Goal: Task Accomplishment & Management: Manage account settings

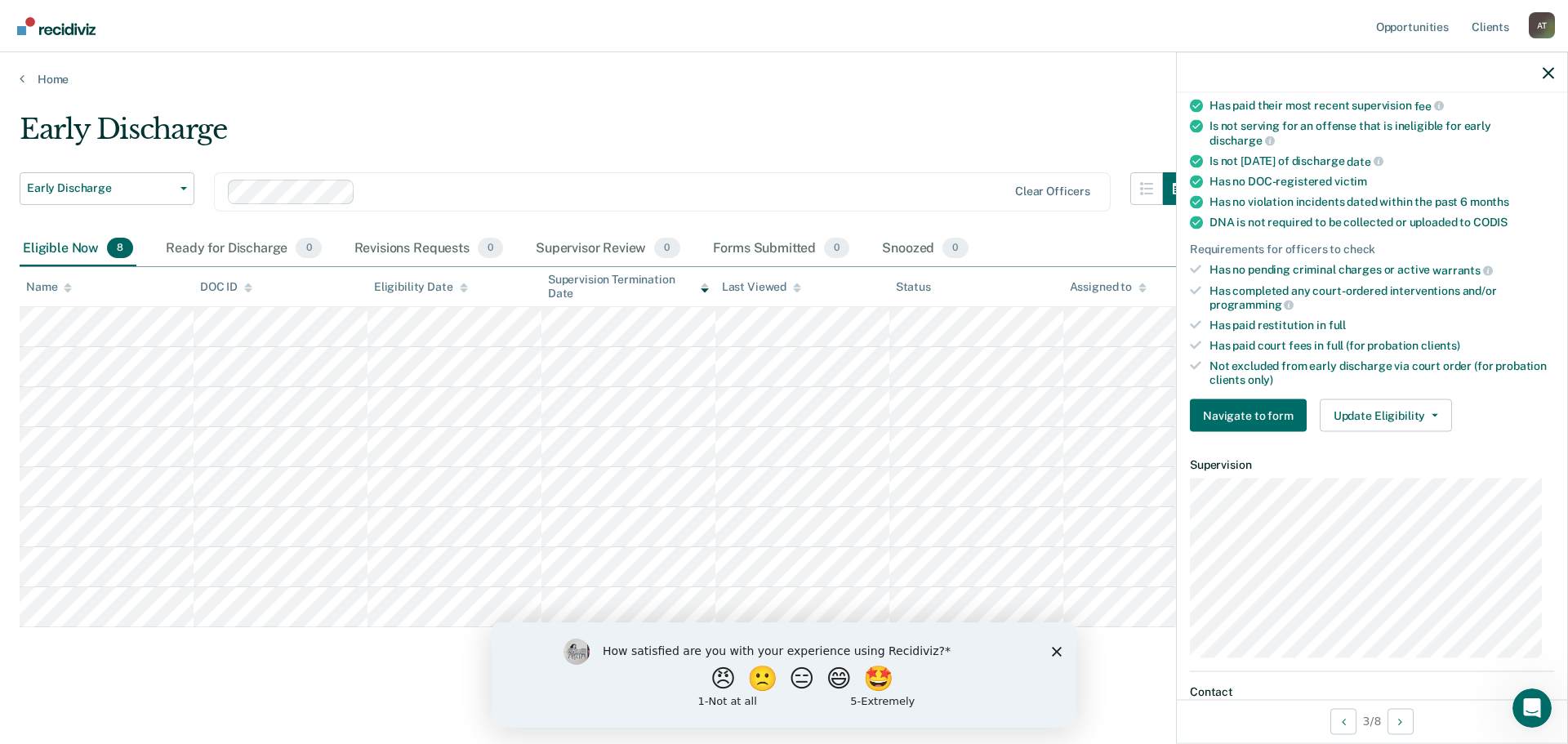
scroll to position [280, 0]
click at [1548, 67] on icon "button" at bounding box center [1548, 72] width 11 height 11
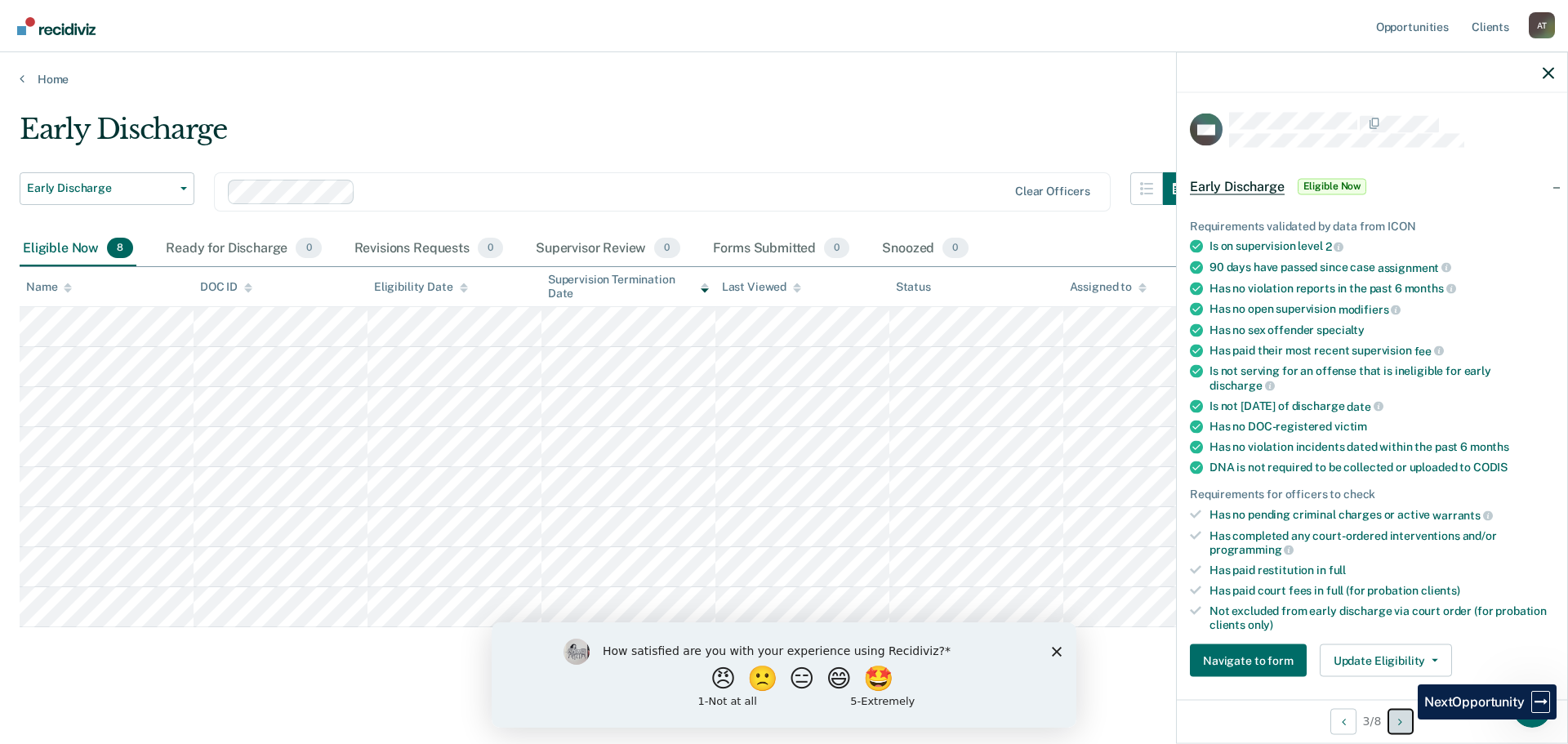
click at [1406, 719] on button "Next Opportunity" at bounding box center [1401, 721] width 26 height 26
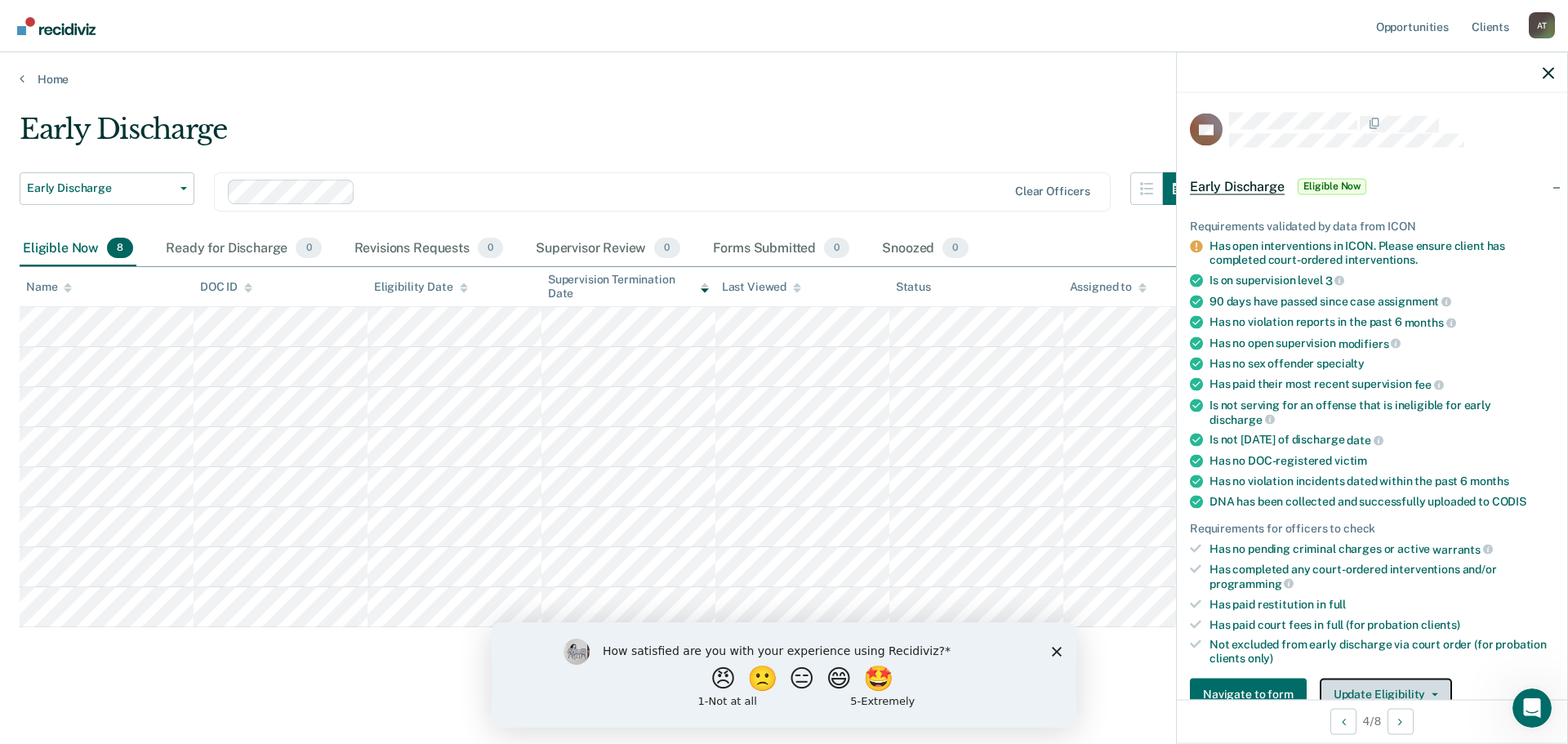
click at [1372, 694] on button "Update Eligibility" at bounding box center [1386, 693] width 132 height 33
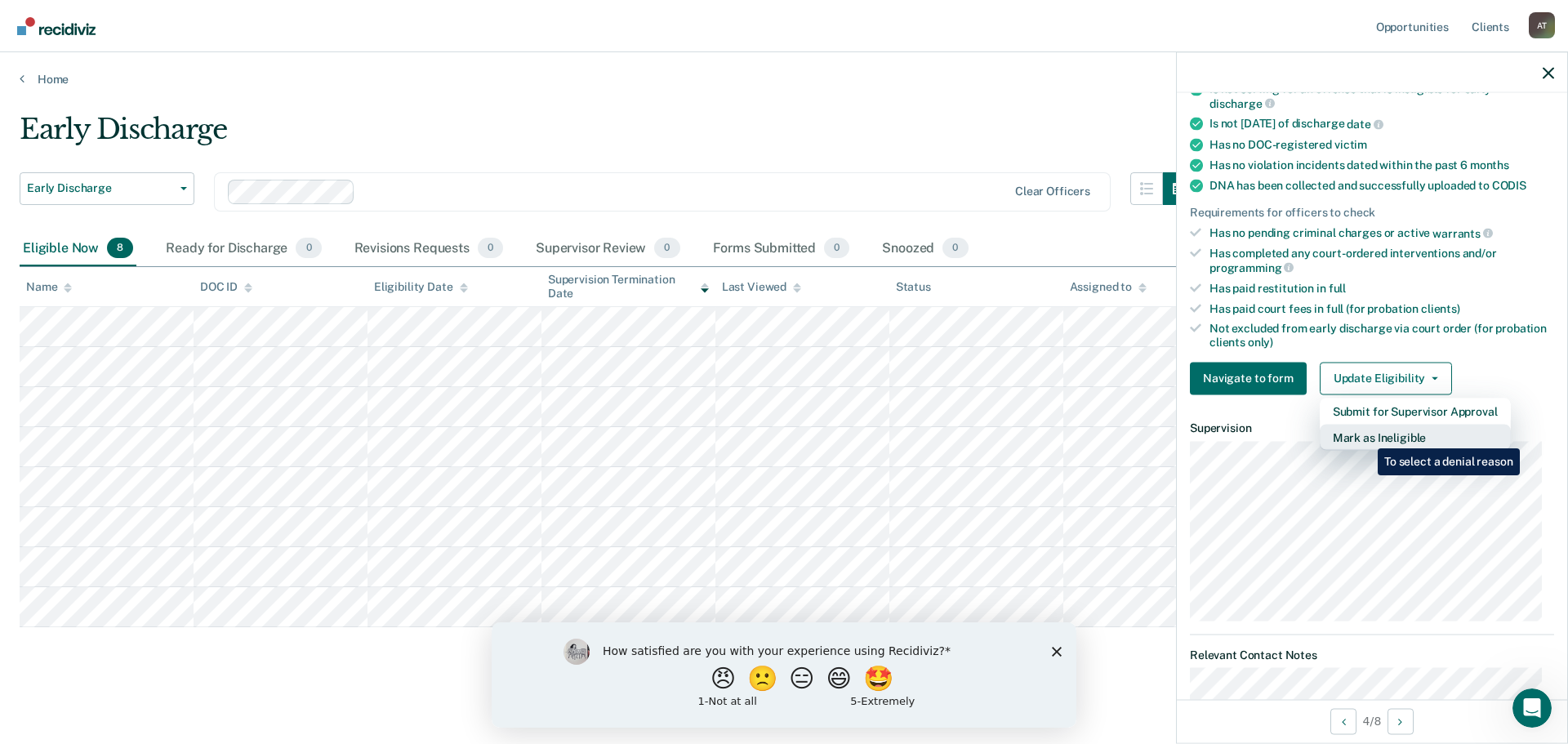
click at [1365, 436] on button "Mark as Ineligible" at bounding box center [1416, 437] width 191 height 26
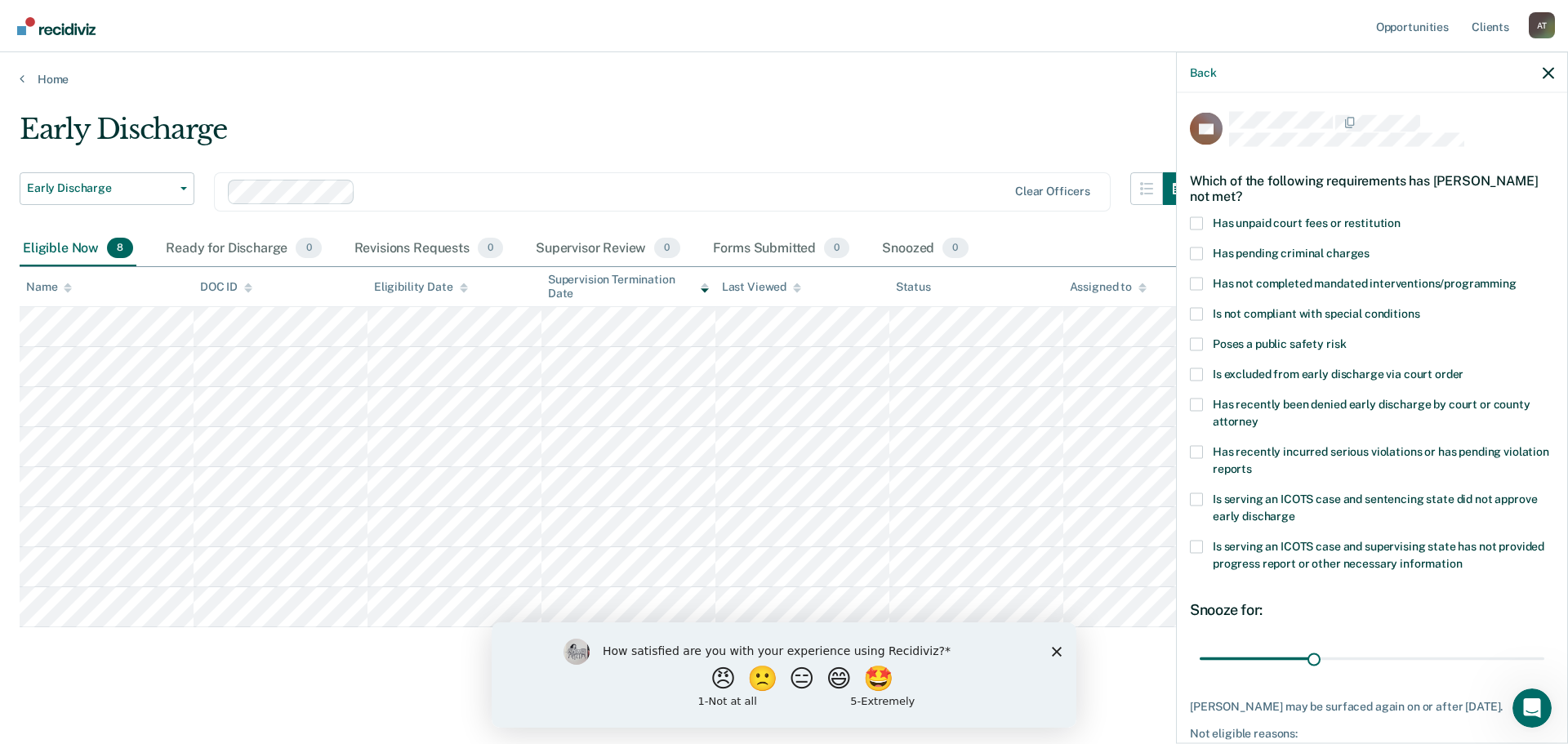
scroll to position [0, 0]
click at [1202, 317] on span at bounding box center [1197, 314] width 13 height 13
click at [1419, 307] on input "Is not compliant with special conditions" at bounding box center [1419, 307] width 0 height 0
click at [1203, 293] on label "Has not completed mandated interventions/programming" at bounding box center [1373, 286] width 364 height 17
click at [1517, 278] on input "Has not completed mandated interventions/programming" at bounding box center [1517, 278] width 0 height 0
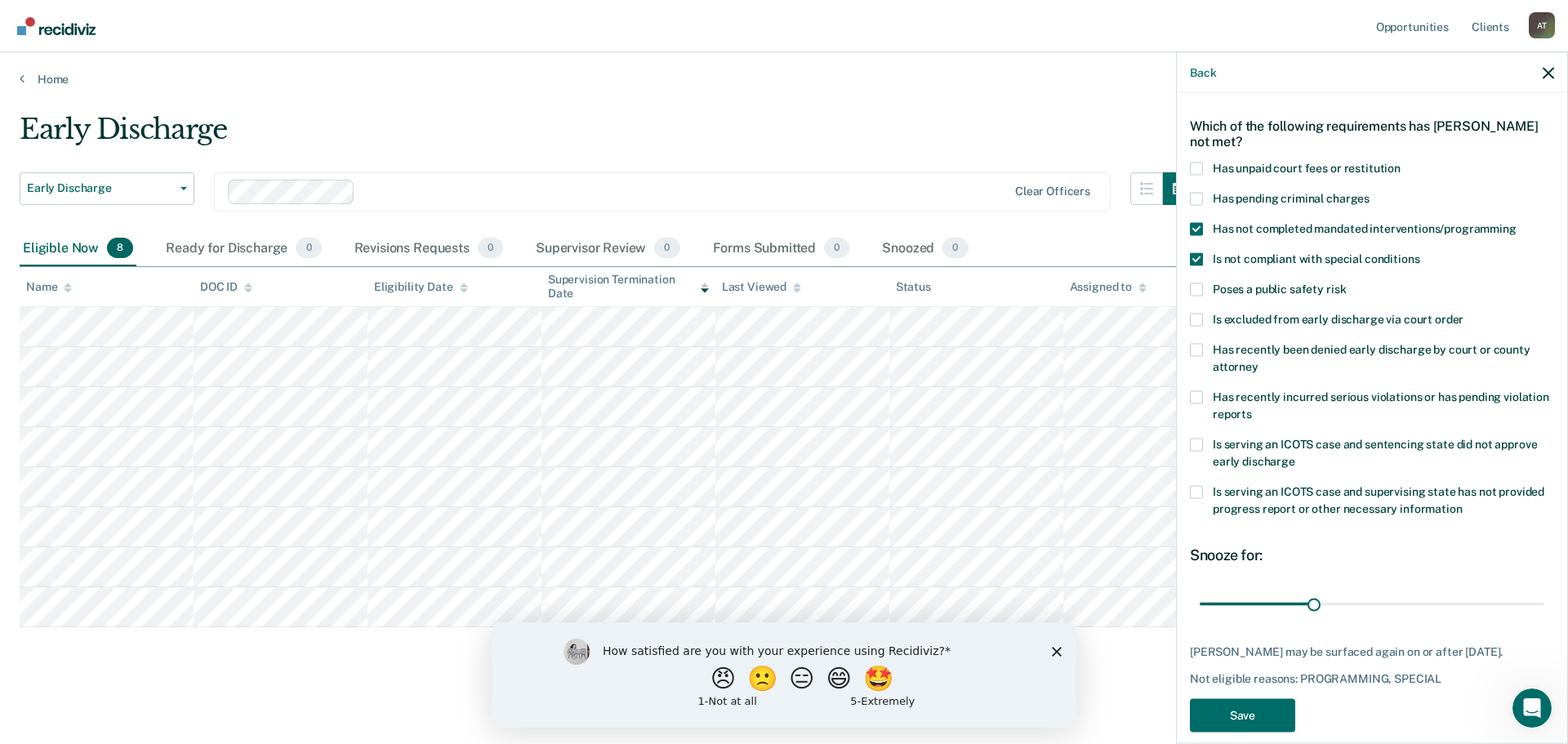
scroll to position [82, 0]
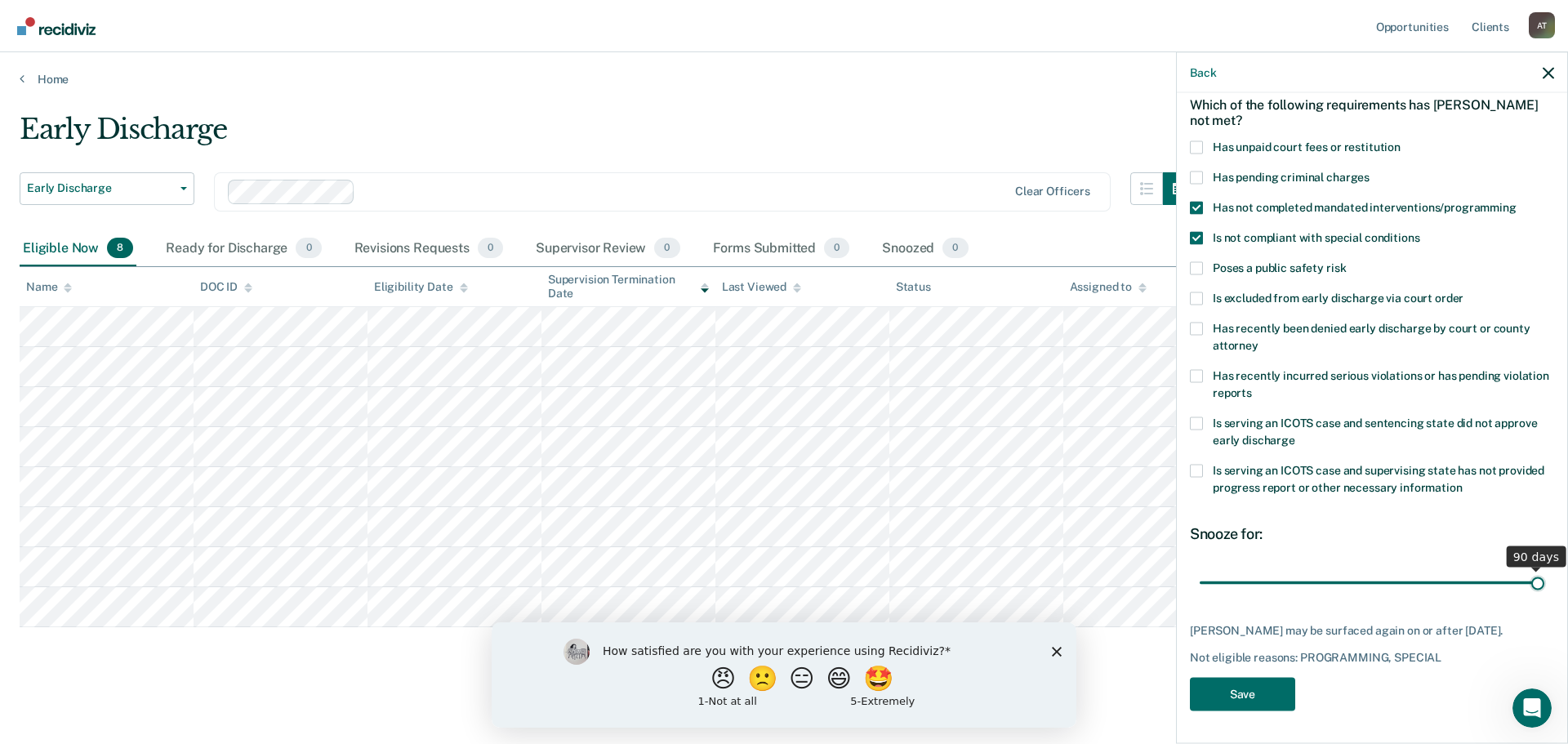
drag, startPoint x: 1307, startPoint y: 578, endPoint x: 1526, endPoint y: 581, distance: 219.0
type input "90"
click at [1526, 581] on input "range" at bounding box center [1372, 582] width 345 height 29
click at [1260, 691] on button "Save" at bounding box center [1243, 694] width 105 height 33
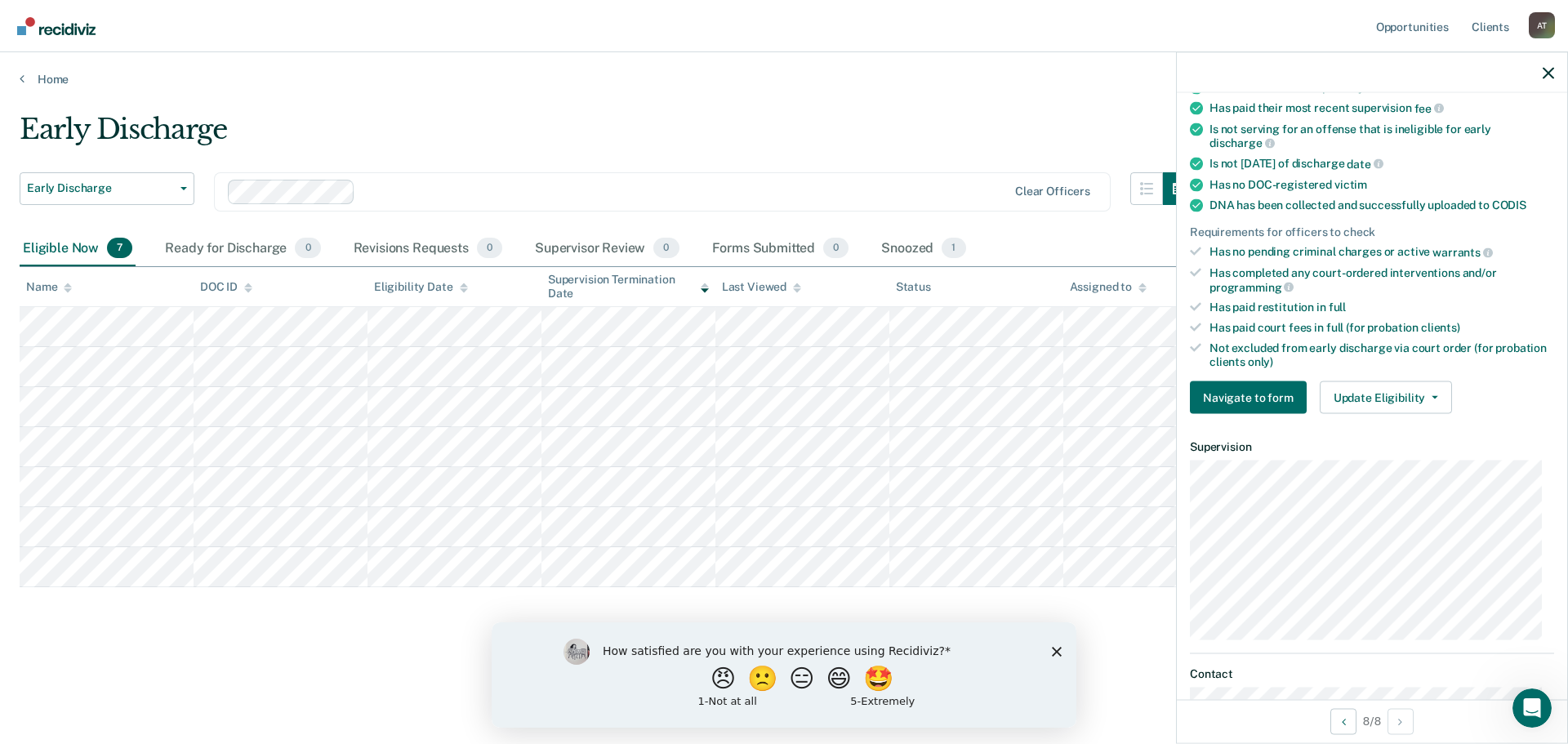
scroll to position [408, 0]
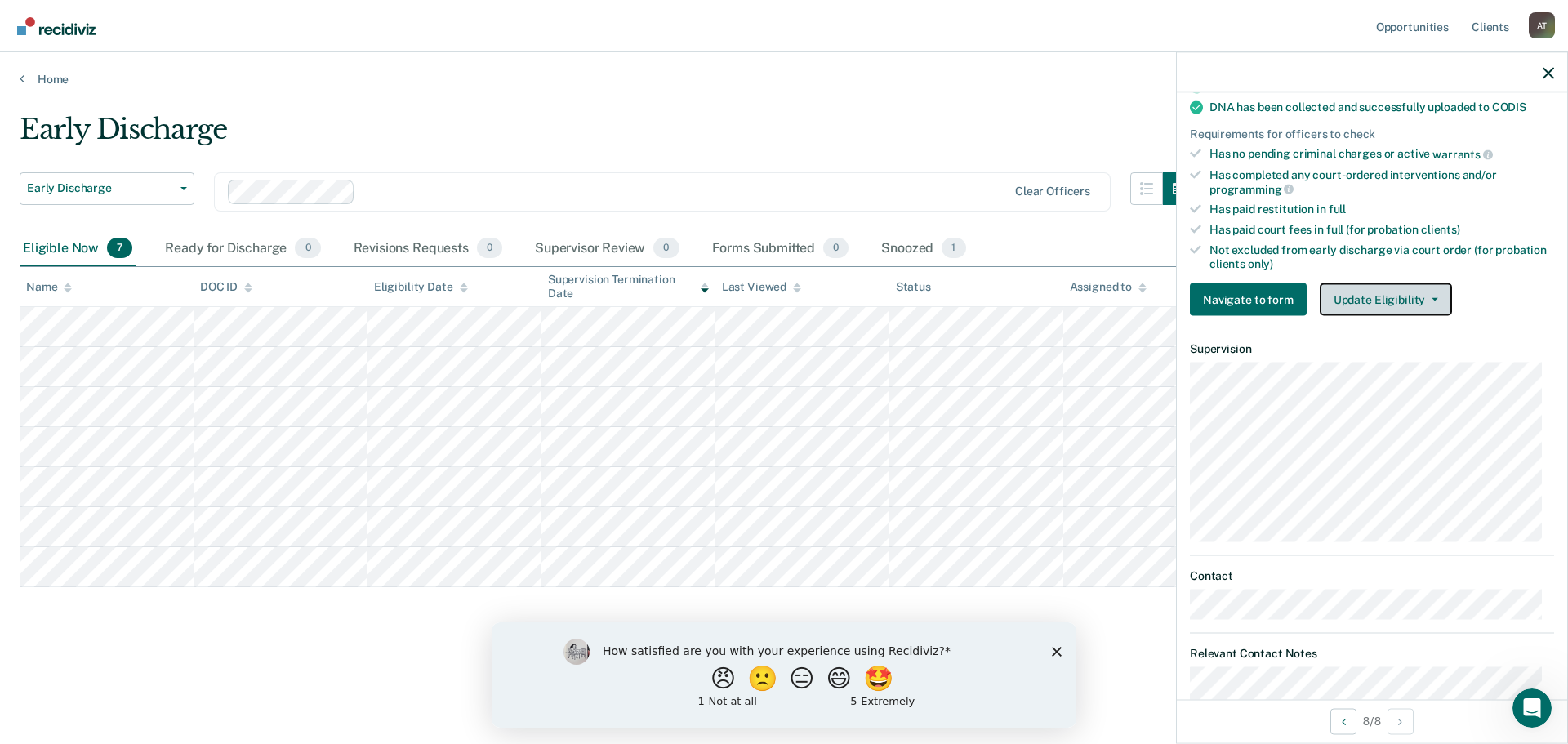
click at [1354, 300] on button "Update Eligibility" at bounding box center [1386, 299] width 132 height 33
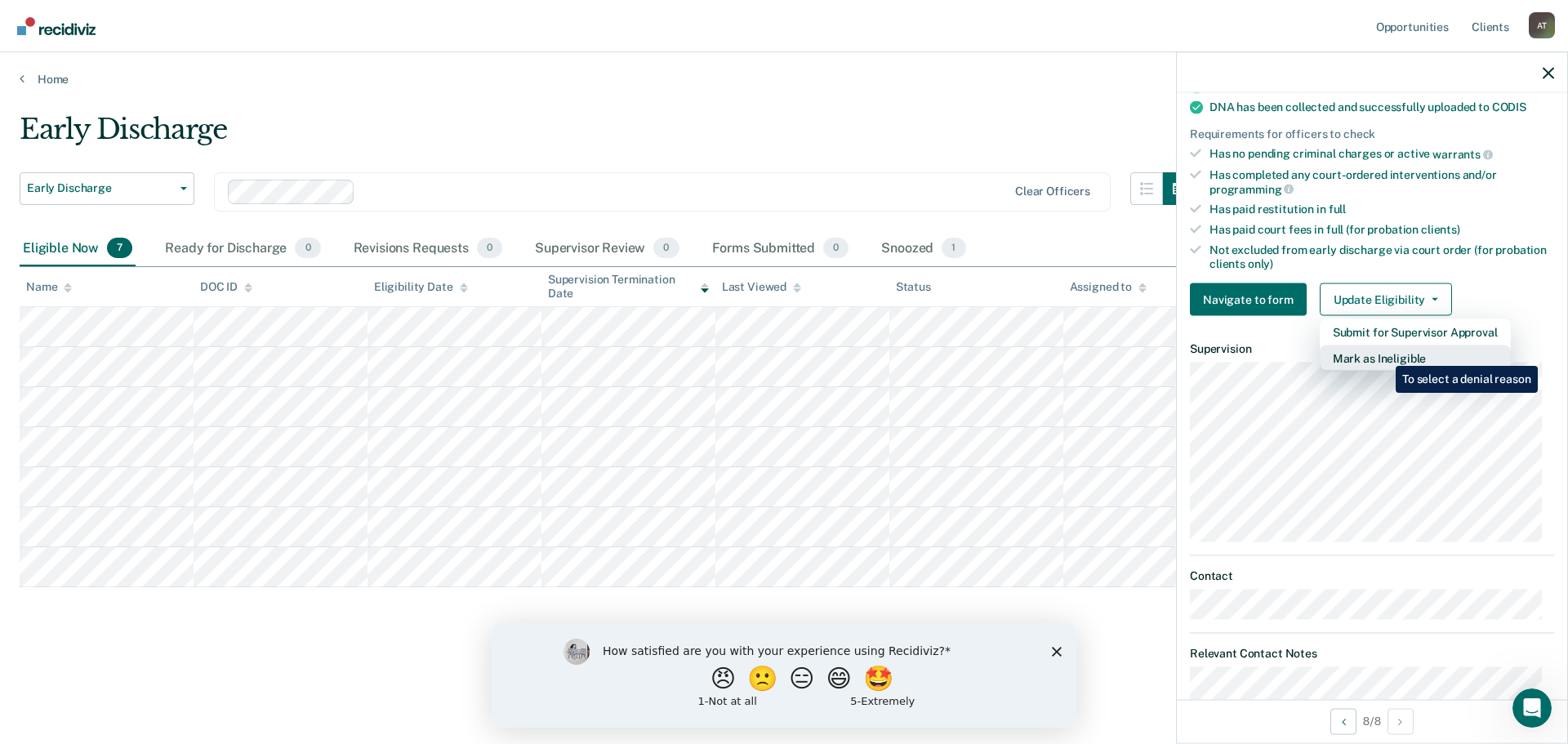
click at [1384, 354] on button "Mark as Ineligible" at bounding box center [1416, 359] width 191 height 26
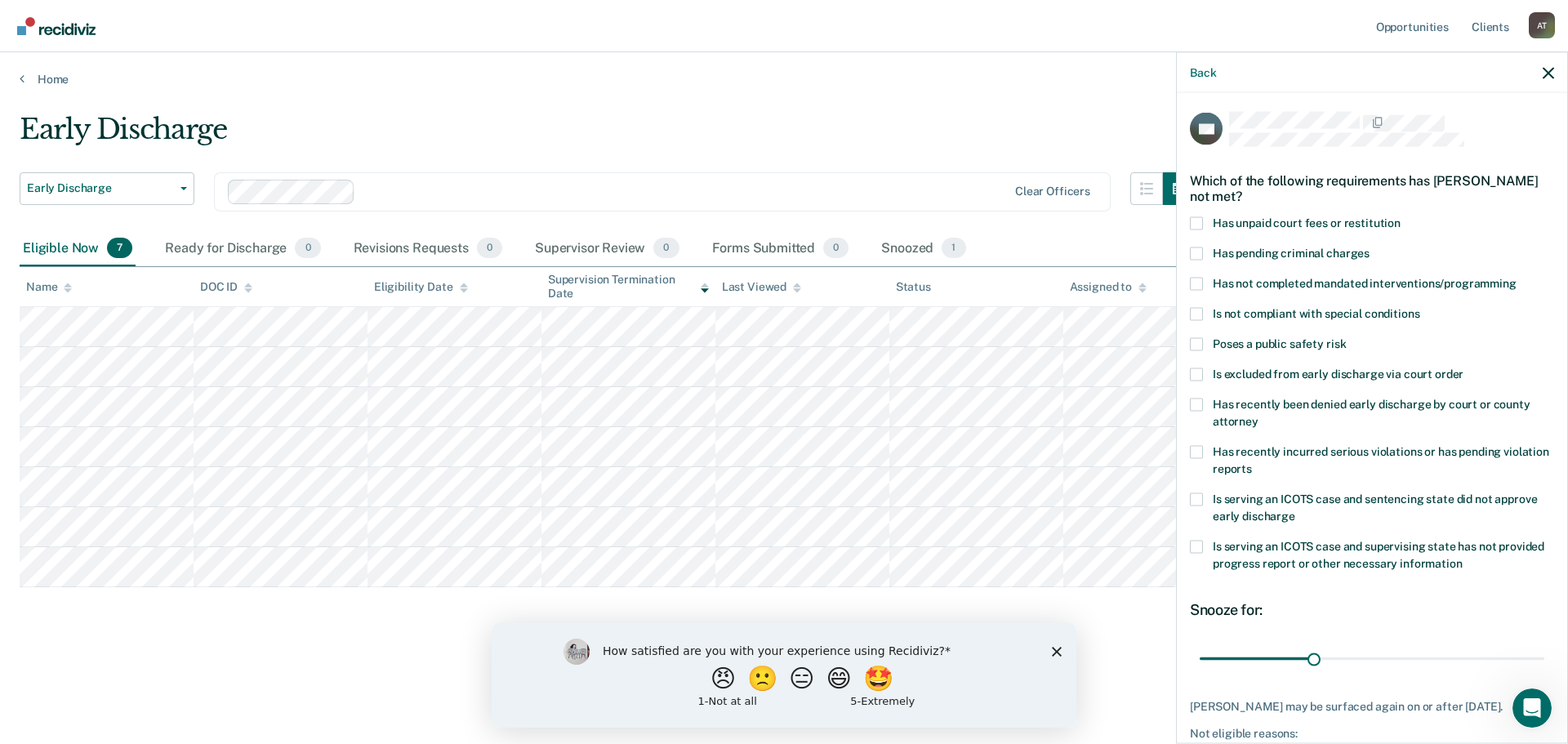
scroll to position [0, 0]
click at [1202, 451] on span at bounding box center [1197, 452] width 13 height 13
click at [1252, 463] on input "Has recently incurred serious violations or has pending violation reports" at bounding box center [1252, 463] width 0 height 0
type input "89"
click at [1522, 655] on input "range" at bounding box center [1372, 659] width 345 height 29
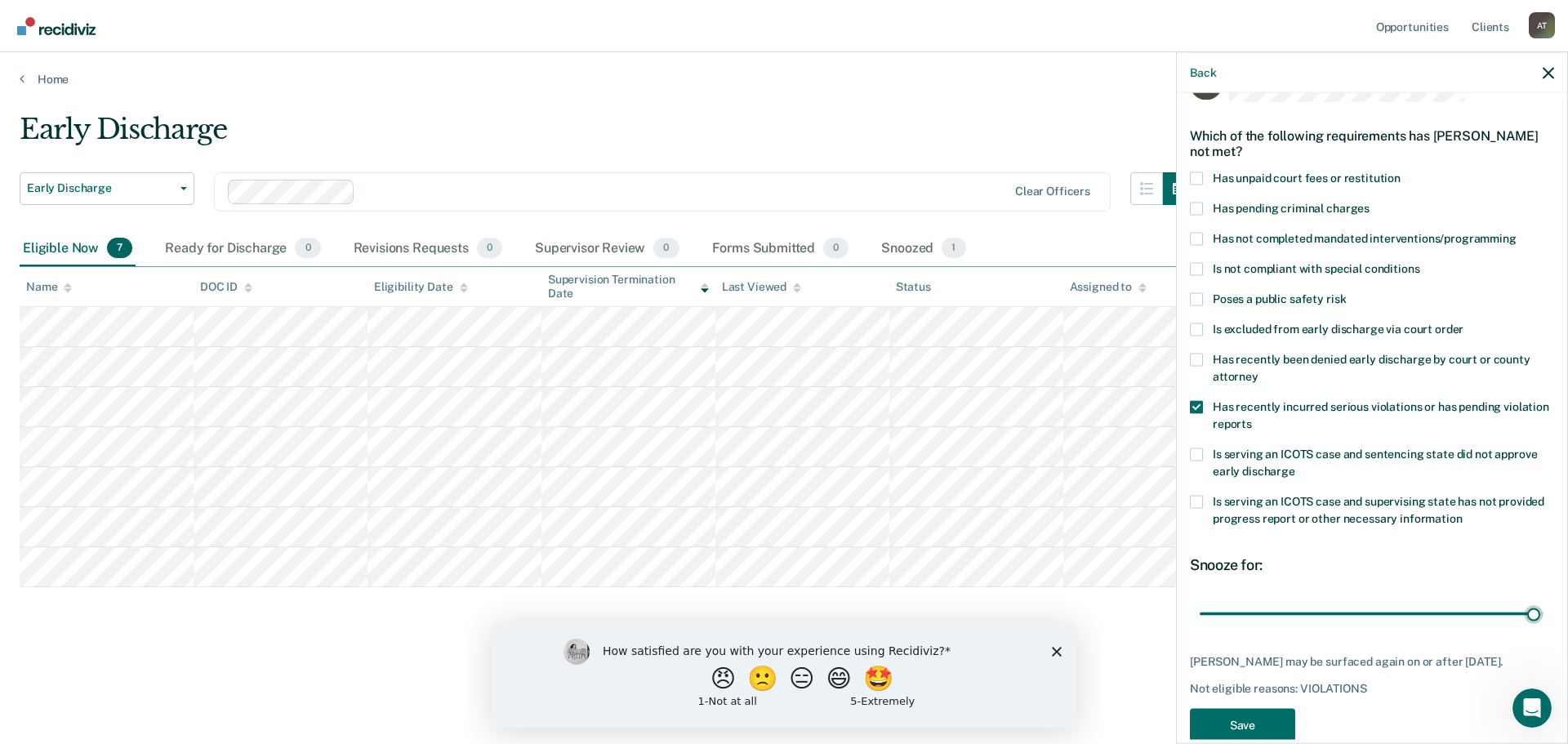
scroll to position [89, 0]
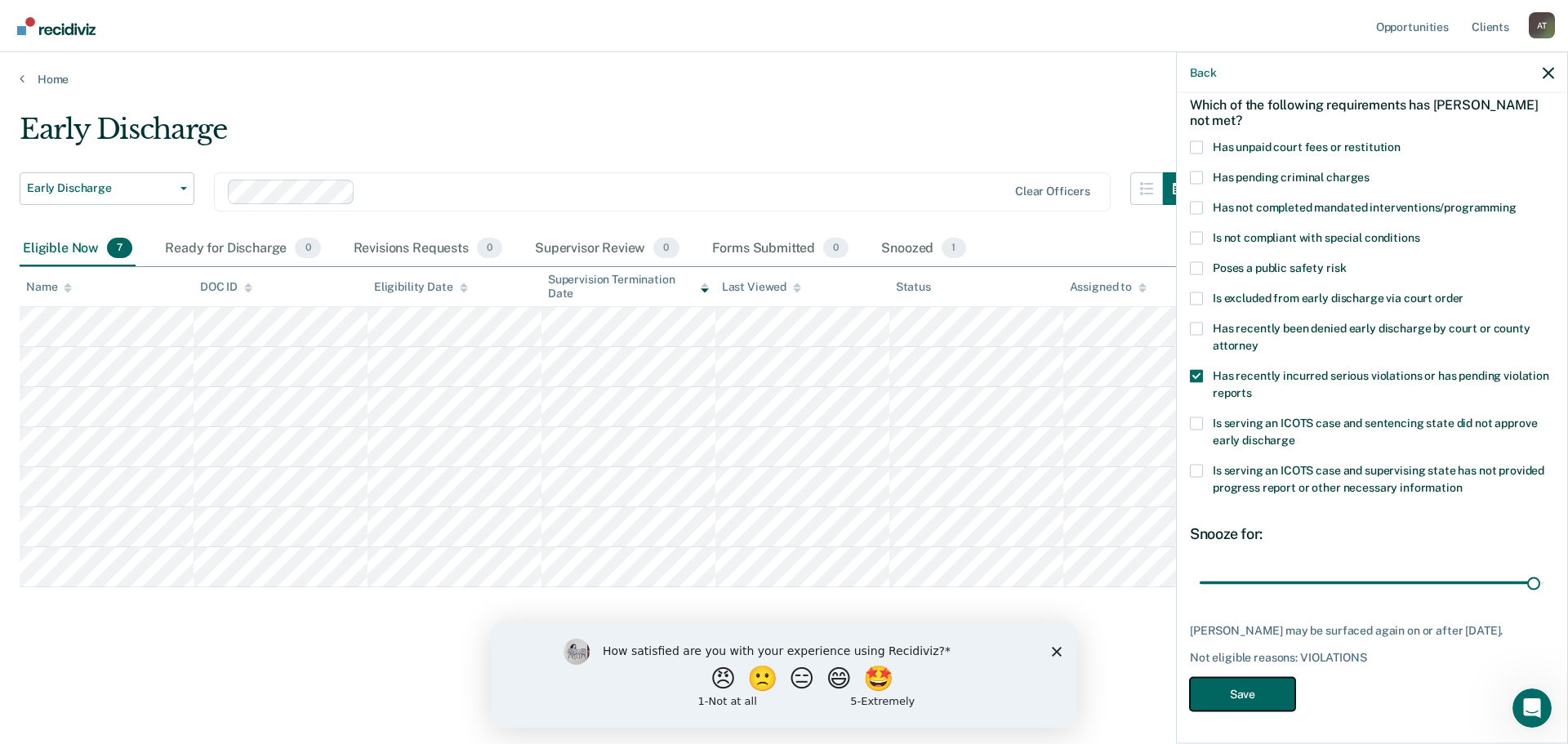
click at [1263, 691] on button "Save" at bounding box center [1243, 694] width 105 height 33
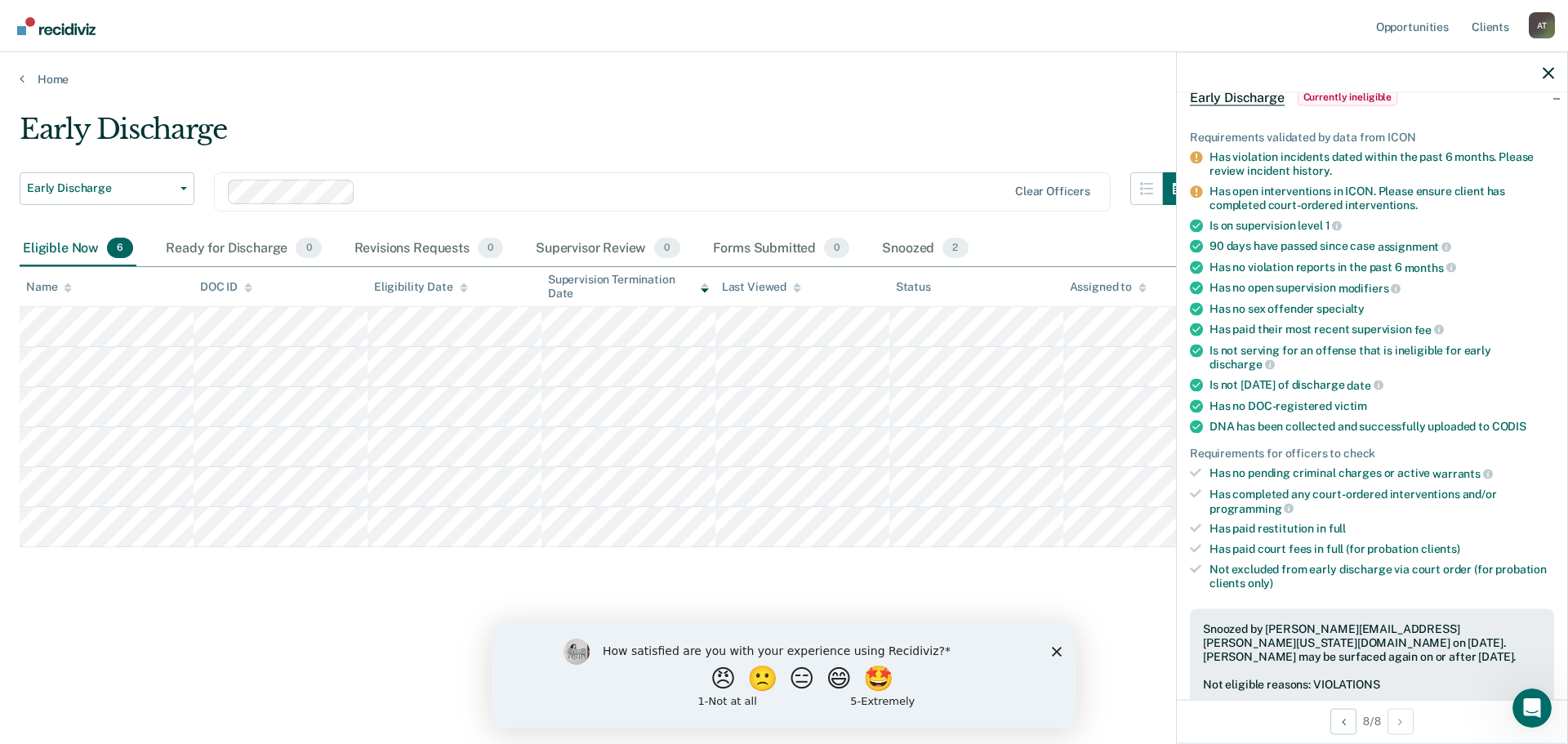
click at [1061, 653] on icon "Close survey" at bounding box center [1057, 650] width 10 height 10
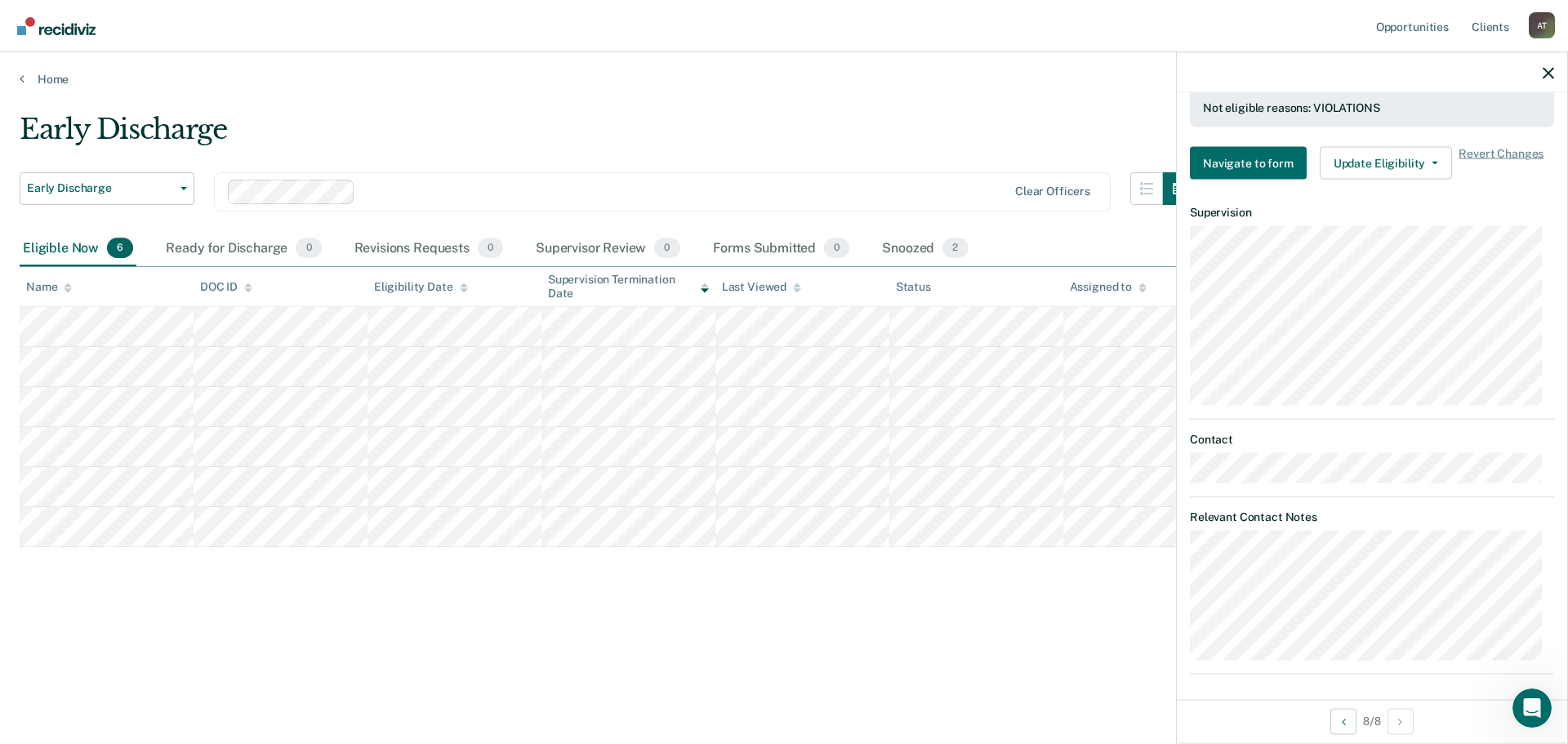
scroll to position [671, 0]
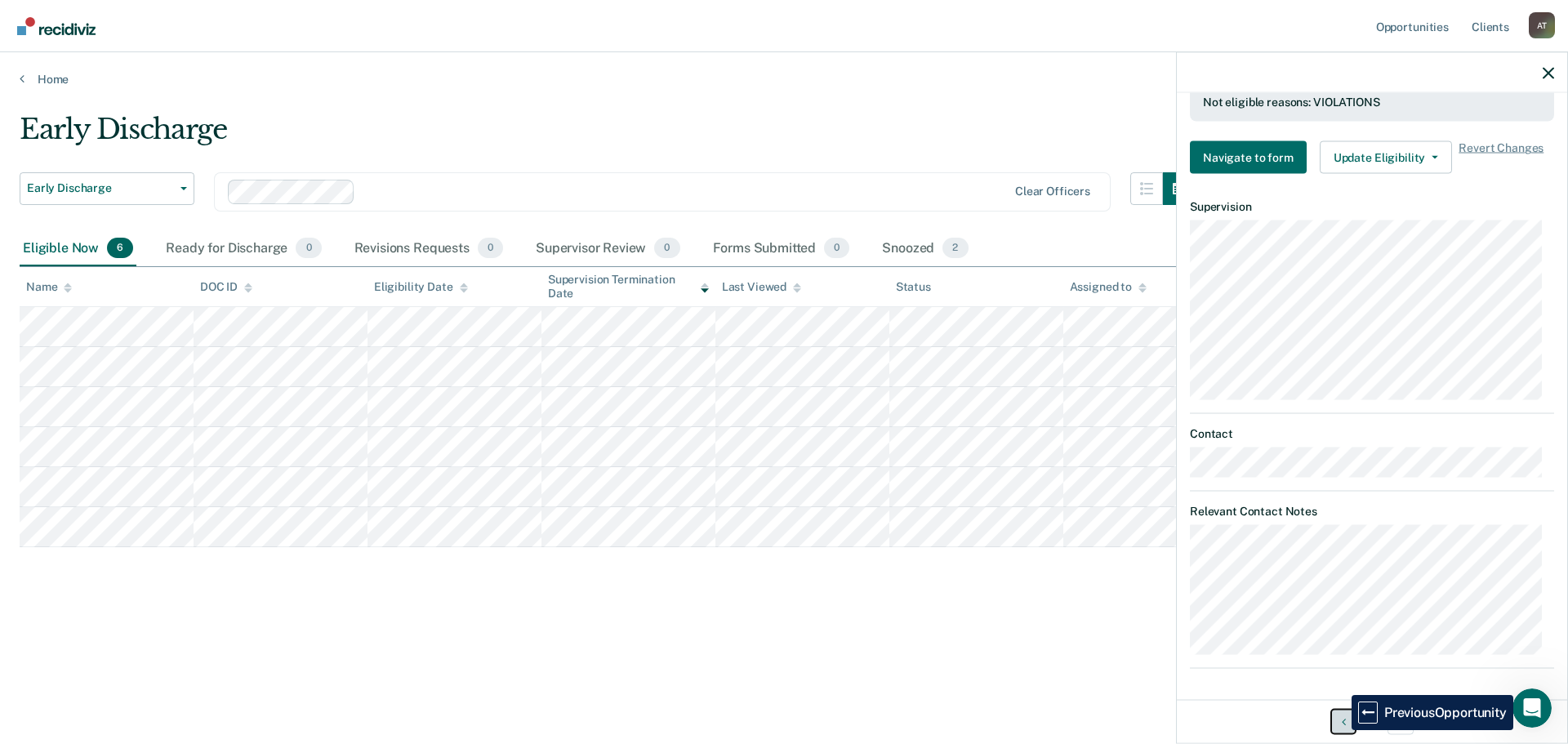
click at [1339, 730] on button "Previous Opportunity" at bounding box center [1344, 721] width 26 height 26
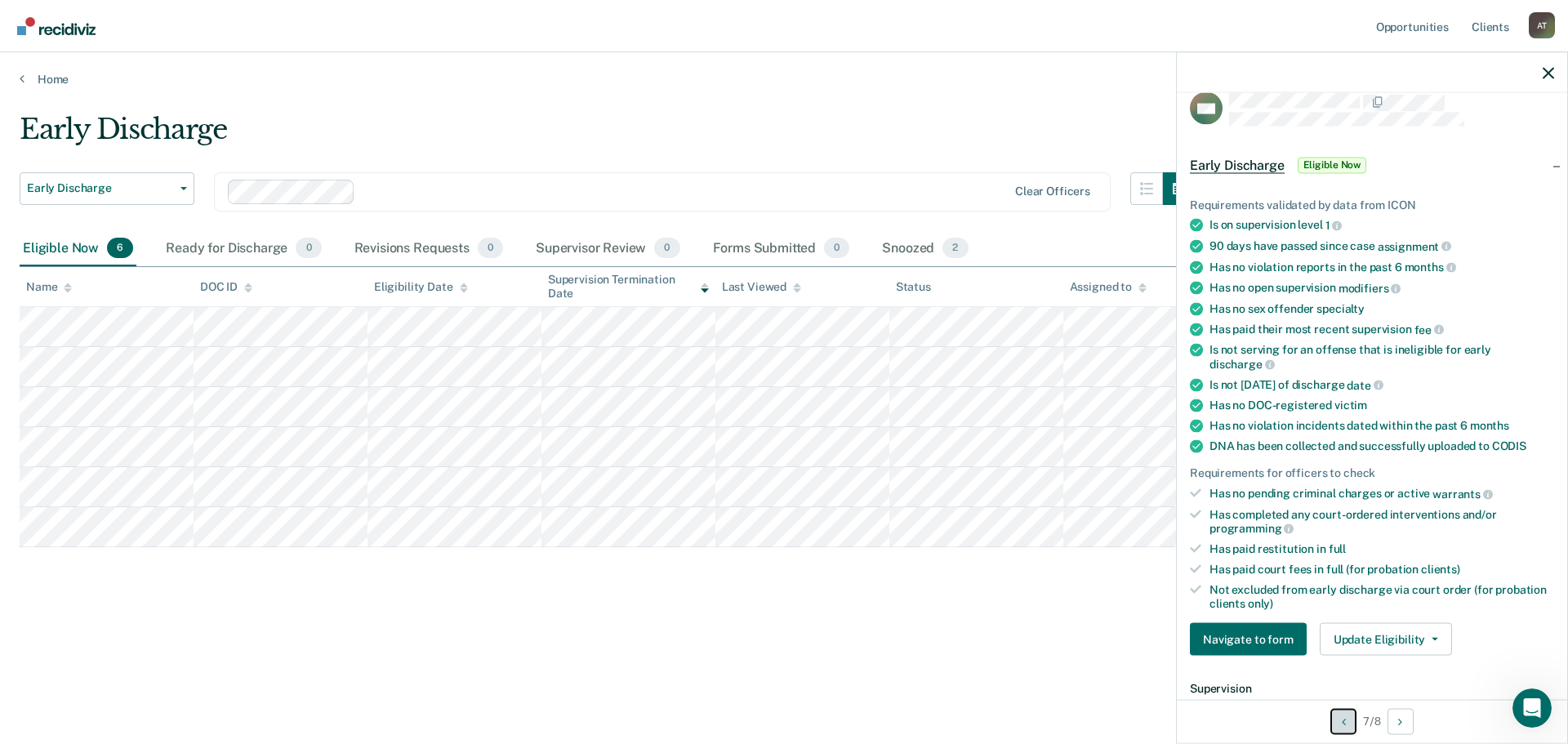
scroll to position [0, 0]
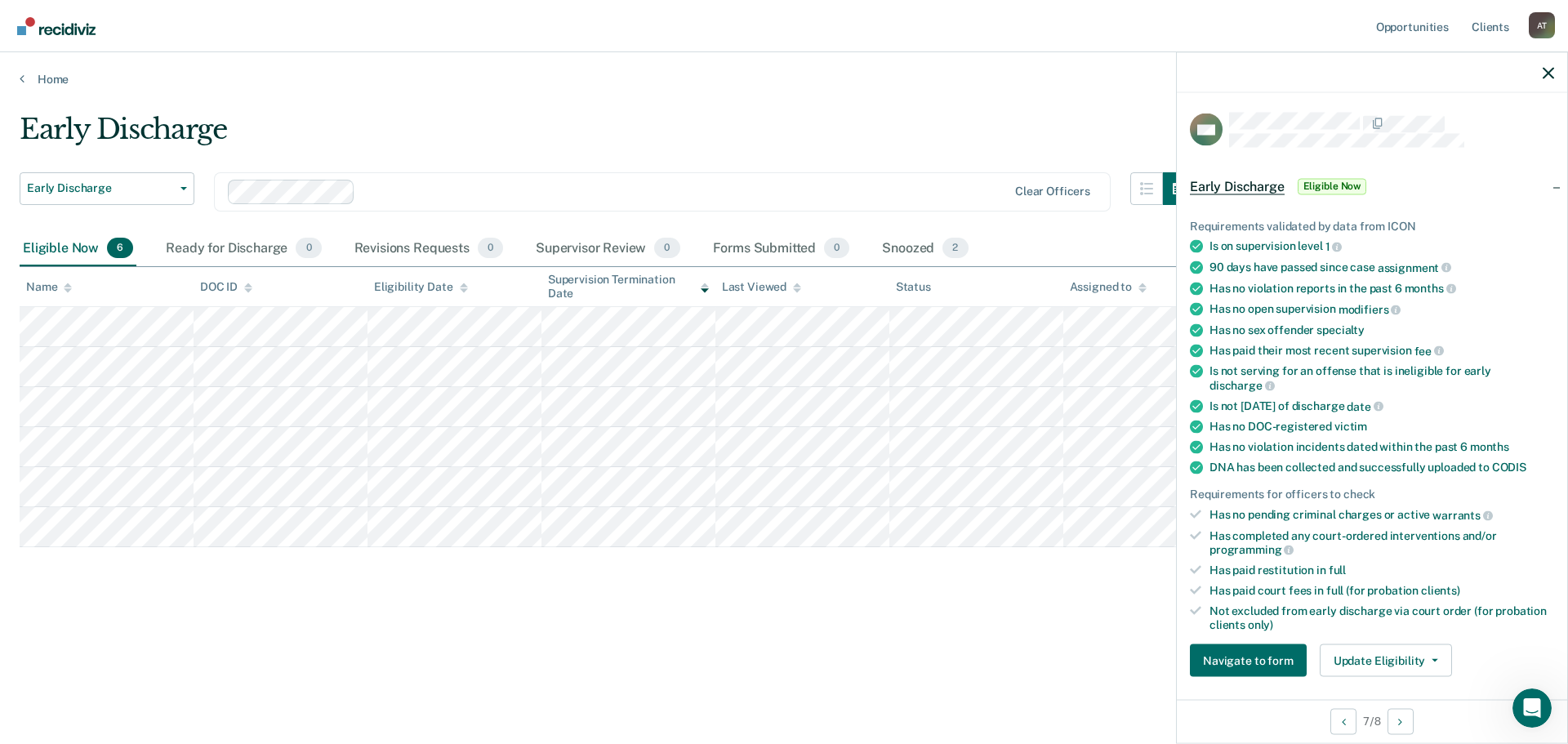
click at [1035, 142] on div "Early Discharge" at bounding box center [608, 136] width 1177 height 46
click at [1545, 20] on div "A T" at bounding box center [1542, 25] width 26 height 26
click at [1472, 104] on link "Log Out" at bounding box center [1476, 107] width 131 height 14
